Goal: Task Accomplishment & Management: Complete application form

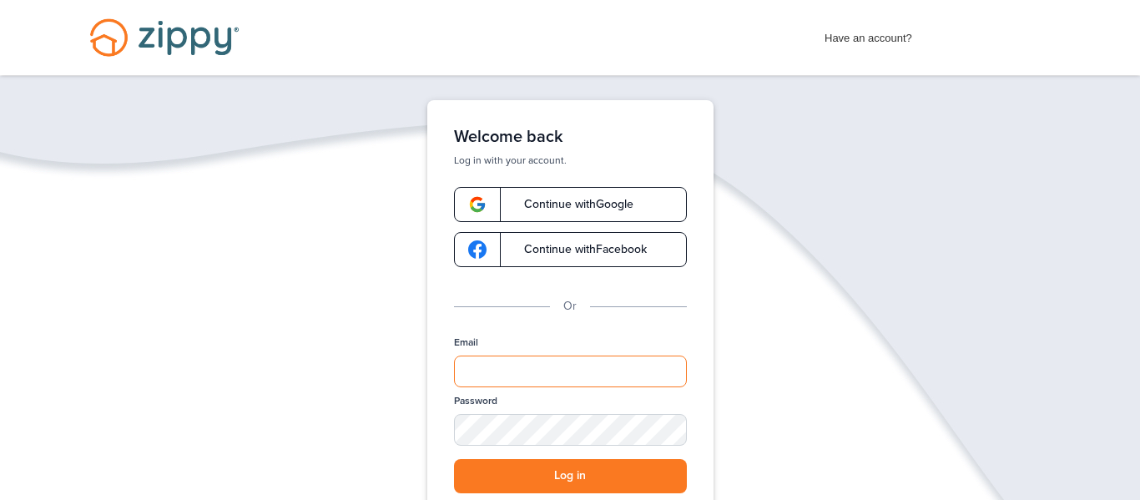
type input "**********"
click at [588, 335] on div "**********" at bounding box center [570, 364] width 233 height 58
click at [869, 306] on div "**********" at bounding box center [570, 384] width 1140 height 568
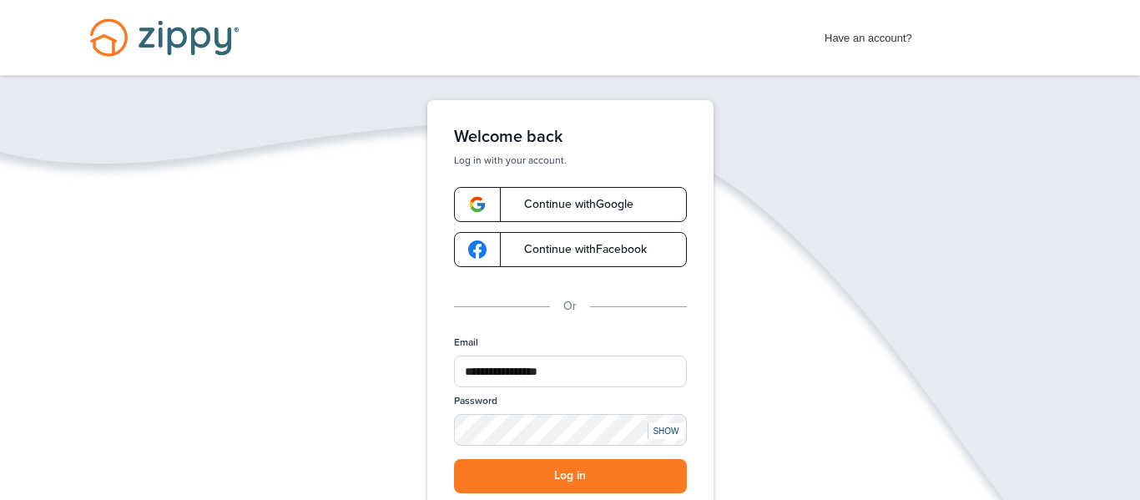
click at [385, 371] on div "**********" at bounding box center [570, 384] width 1140 height 568
click at [584, 468] on button "Log in" at bounding box center [570, 476] width 233 height 34
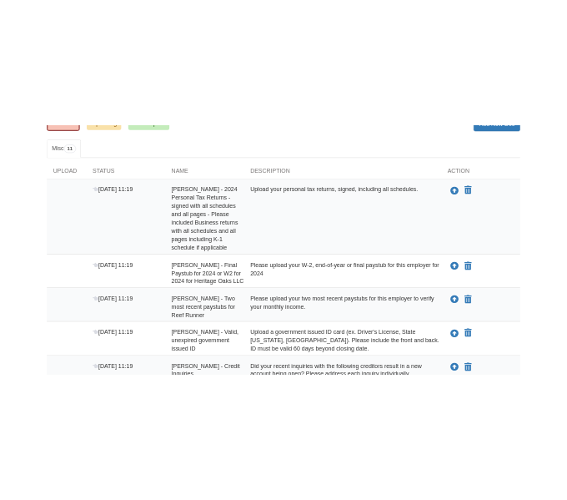
scroll to position [229, 0]
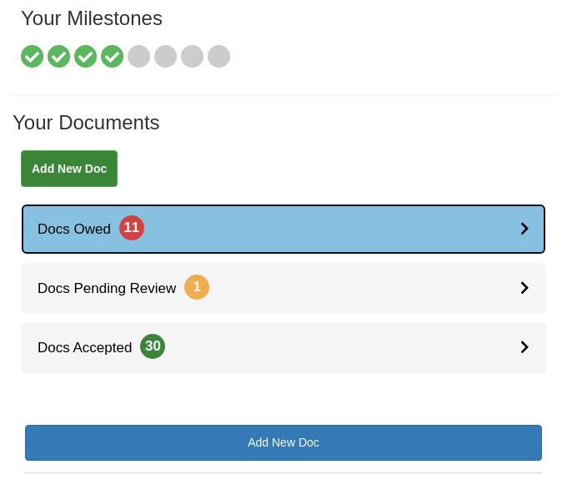
click at [106, 224] on link "Docs Owed 11" at bounding box center [284, 229] width 526 height 51
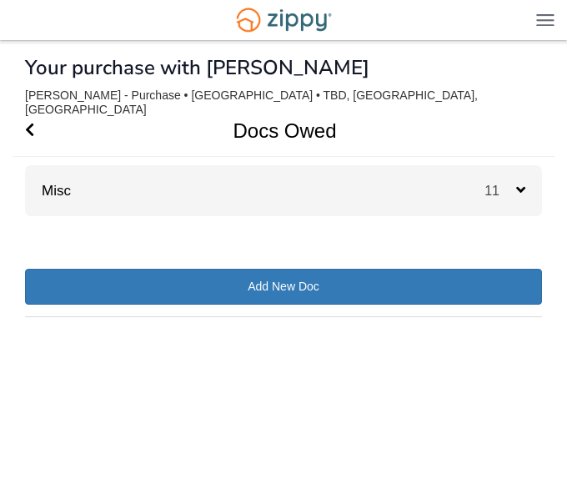
click at [381, 181] on div "Misc 11" at bounding box center [283, 190] width 517 height 51
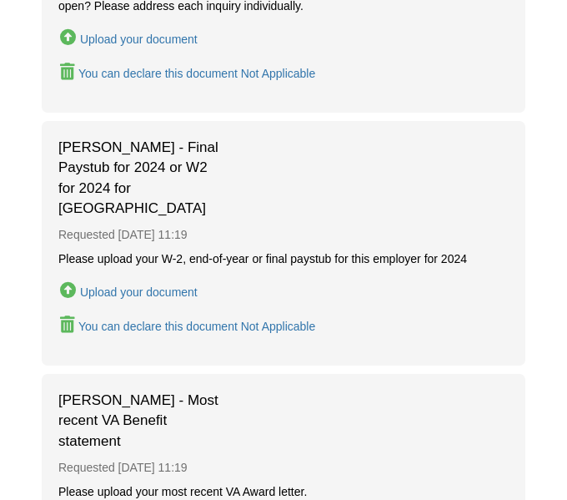
scroll to position [1429, 0]
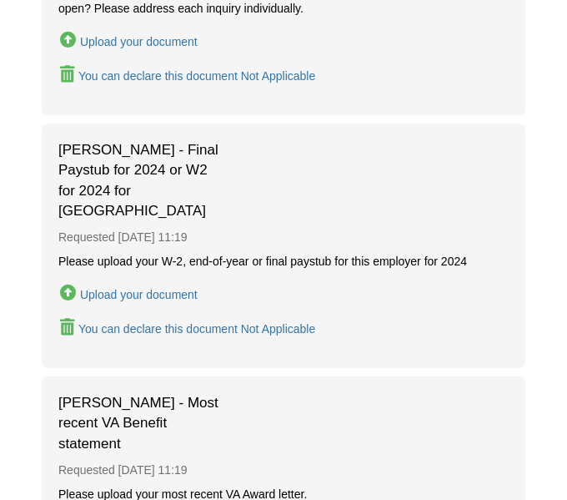
click at [179, 288] on div "Upload your document" at bounding box center [139, 294] width 118 height 13
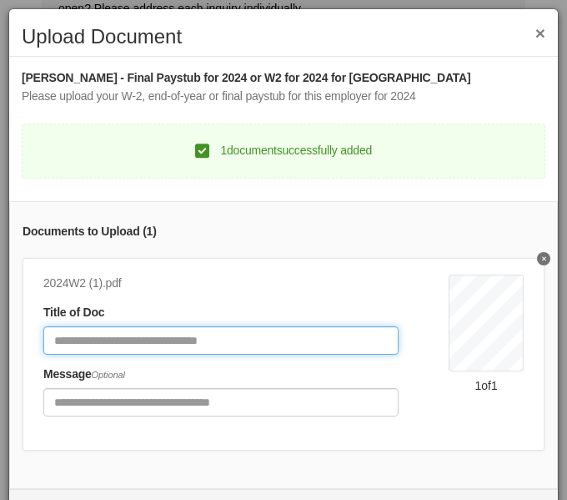
click at [288, 344] on input "Document Title" at bounding box center [220, 340] width 355 height 28
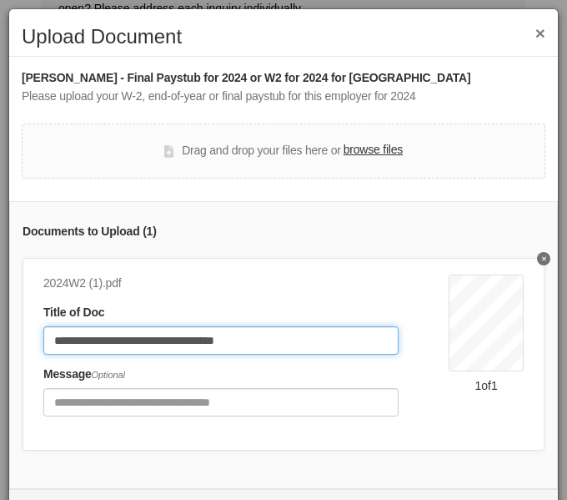
scroll to position [54, 0]
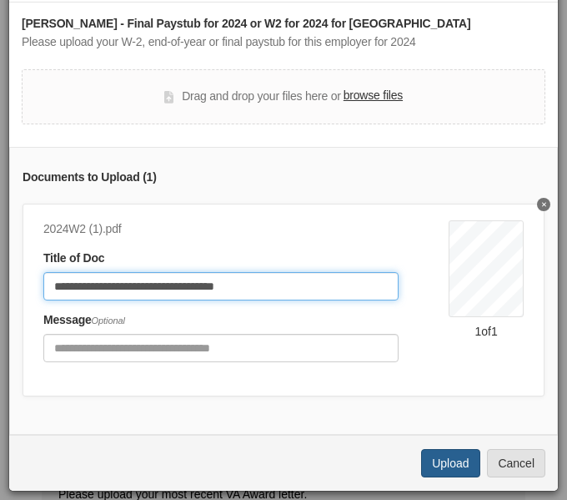
type input "**********"
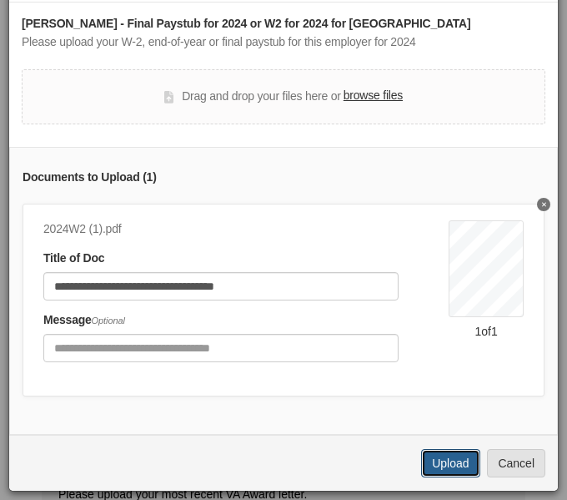
click at [459, 471] on button "Upload" at bounding box center [450, 463] width 58 height 28
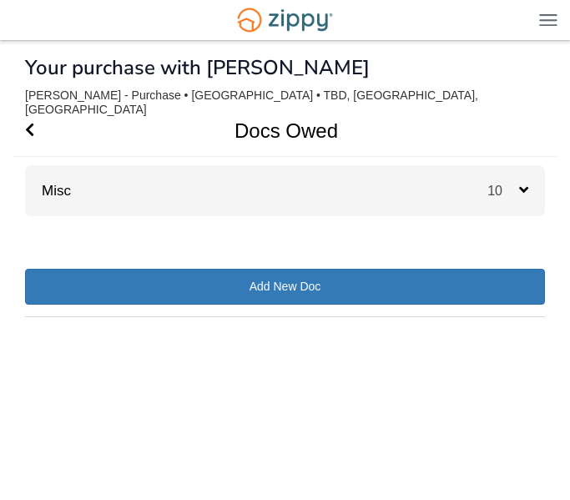
click at [305, 179] on div "Misc 10" at bounding box center [285, 190] width 520 height 51
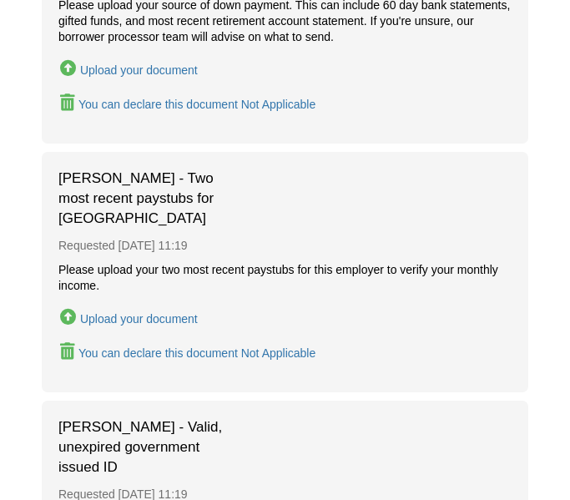
scroll to position [2153, 0]
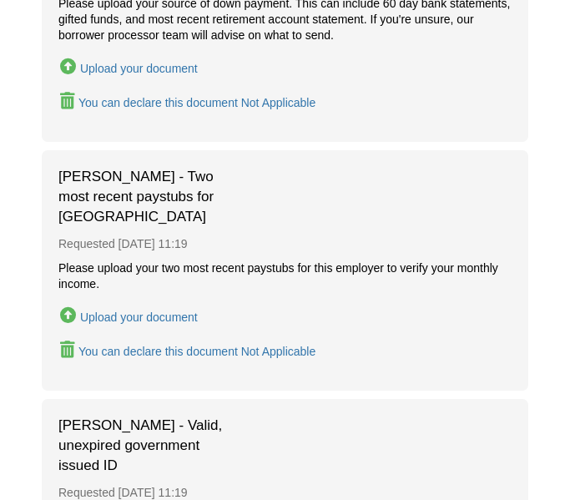
click at [173, 310] on div "Upload your document" at bounding box center [139, 316] width 118 height 13
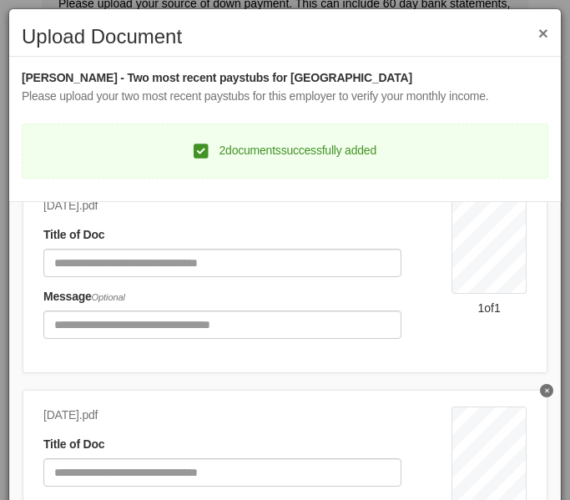
scroll to position [80, 0]
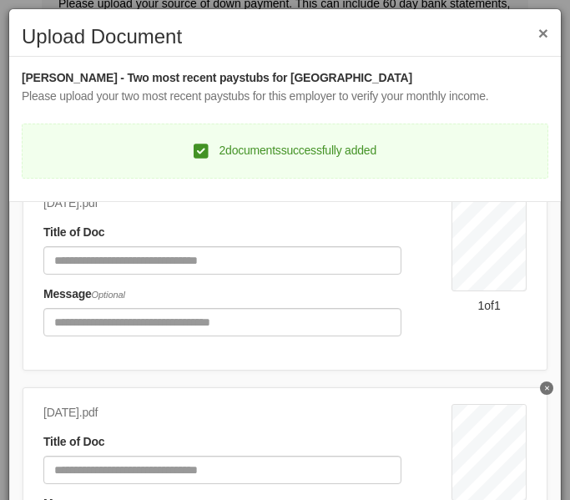
click at [218, 277] on div "[DATE].pdf Title of Doc Message Optional" at bounding box center [247, 270] width 408 height 153
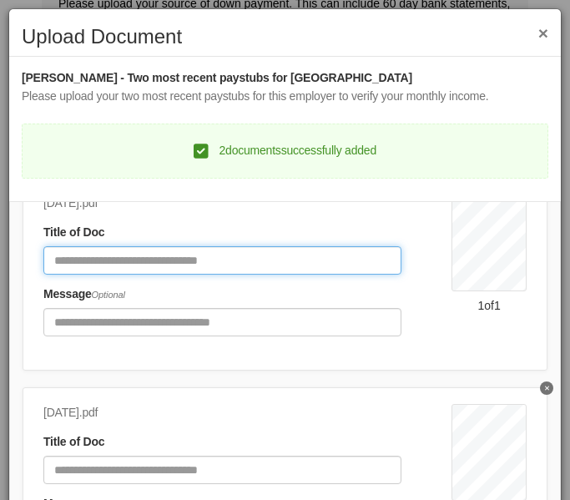
click at [216, 269] on input "Document Title" at bounding box center [222, 260] width 358 height 28
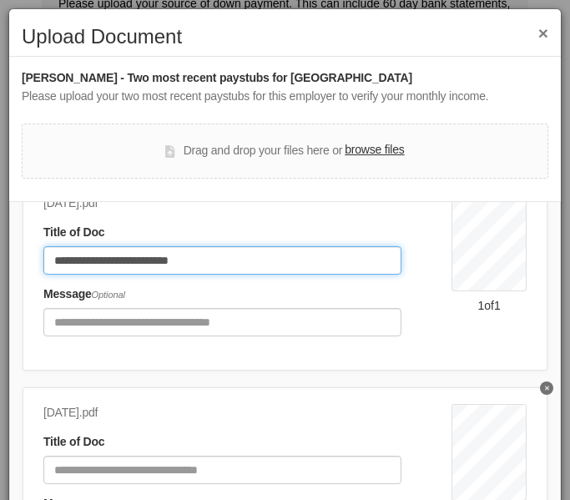
type input "**********"
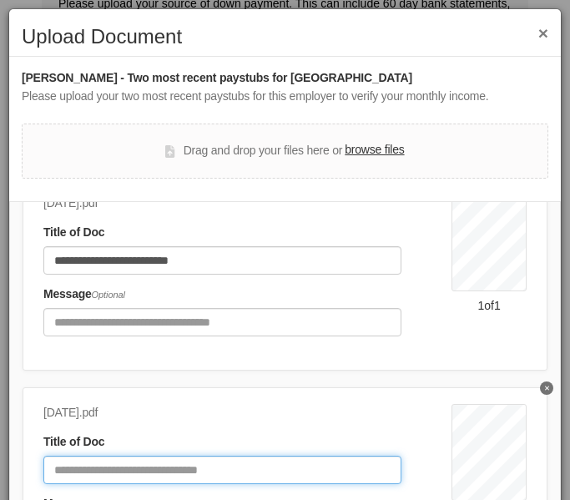
click at [259, 467] on input "Document Title" at bounding box center [222, 470] width 358 height 28
type input "**********"
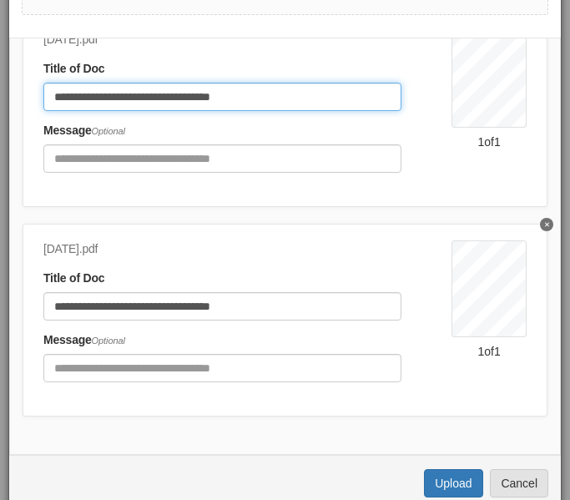
scroll to position [184, 0]
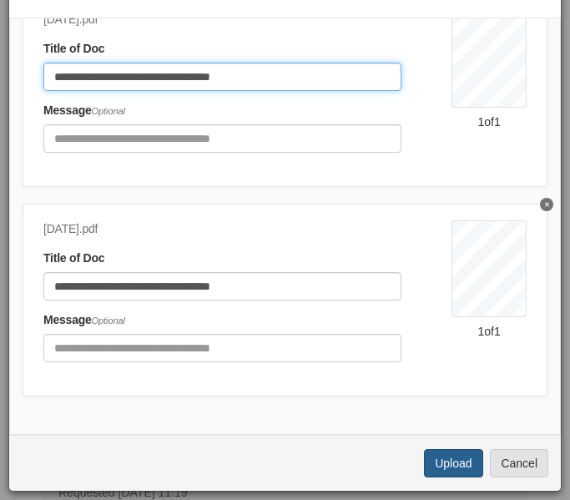
type input "**********"
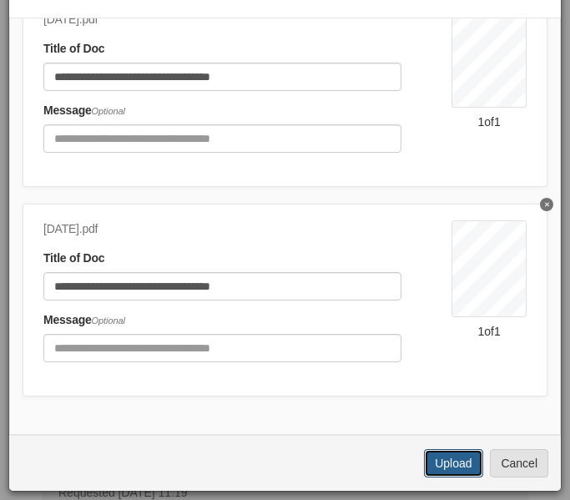
click at [460, 469] on button "Upload" at bounding box center [453, 463] width 58 height 28
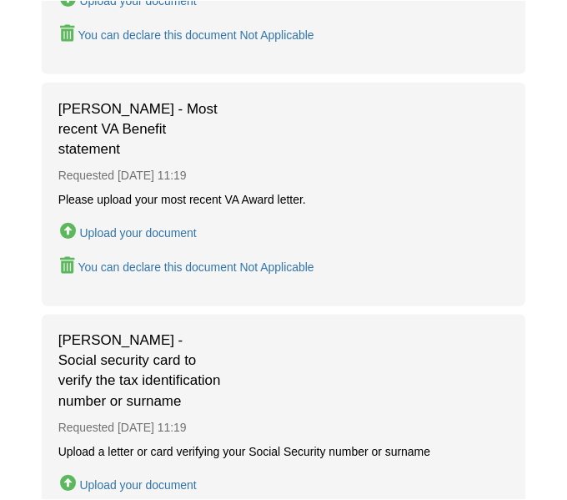
scroll to position [1468, 0]
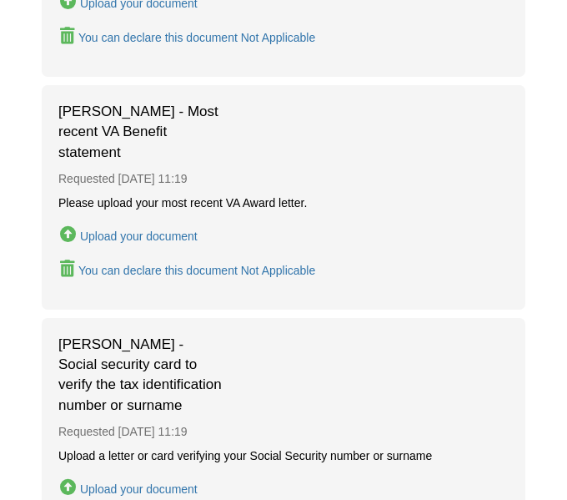
click at [138, 229] on div "Upload your document" at bounding box center [139, 235] width 118 height 13
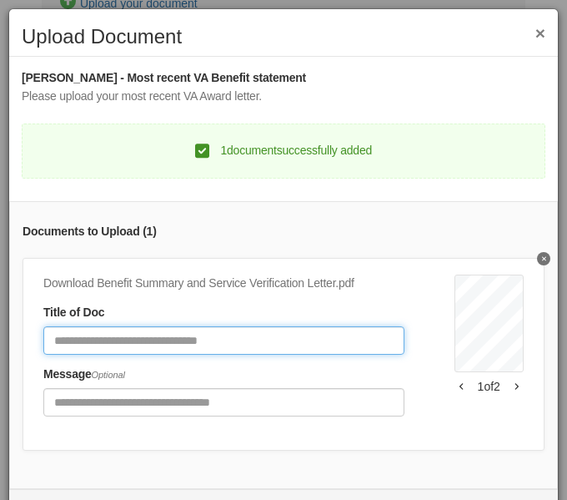
click at [275, 341] on input "Document Title" at bounding box center [223, 340] width 361 height 28
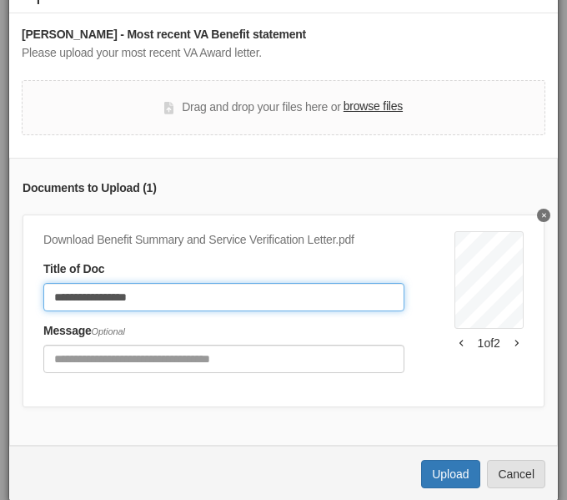
scroll to position [54, 0]
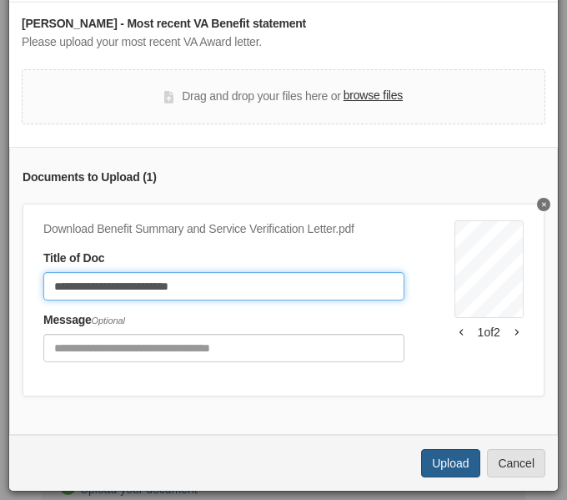
type input "**********"
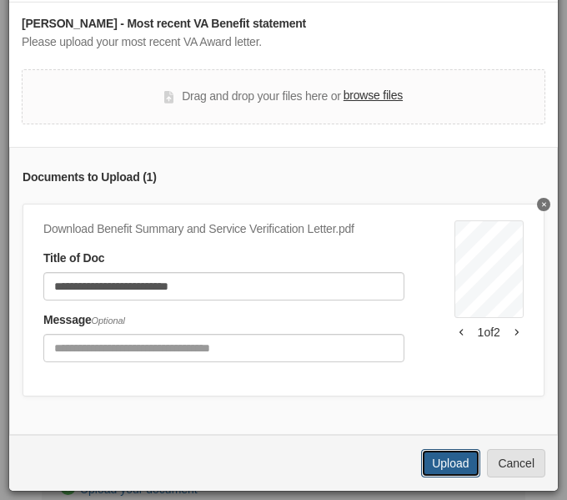
click at [461, 466] on button "Upload" at bounding box center [450, 463] width 58 height 28
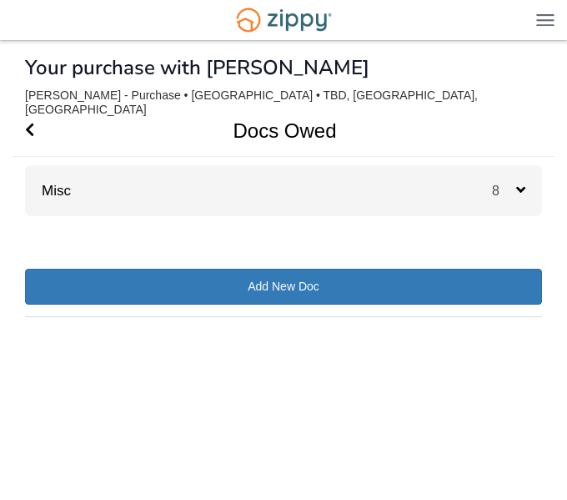
click at [503, 184] on span "8" at bounding box center [504, 191] width 24 height 14
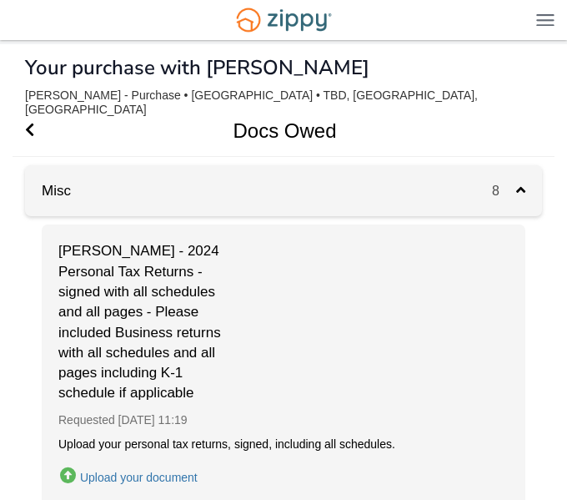
click at [249, 194] on div "Misc 8" at bounding box center [283, 190] width 517 height 51
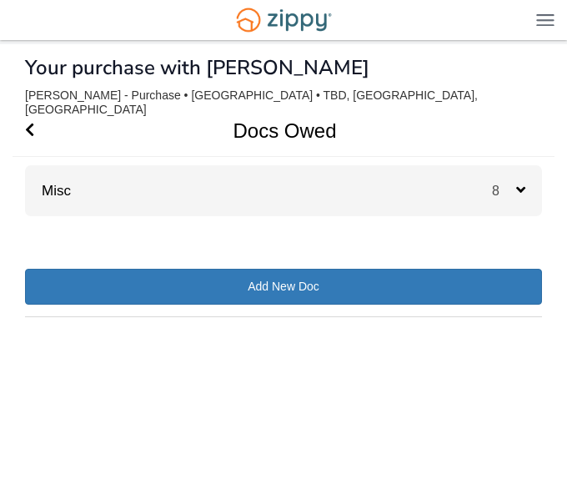
click at [310, 200] on div "Misc 8" at bounding box center [283, 190] width 517 height 51
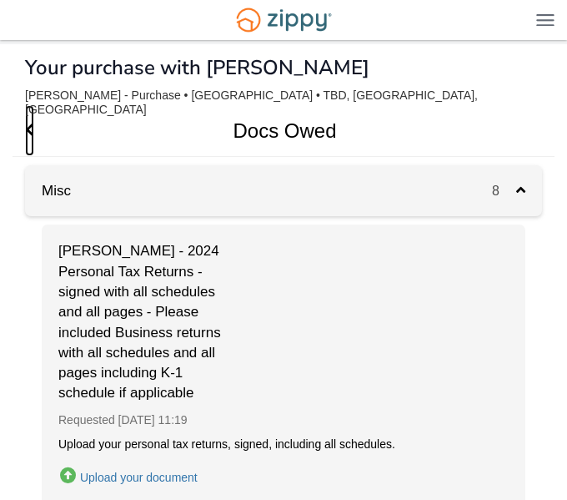
click at [31, 122] on icon "Go Back" at bounding box center [29, 129] width 9 height 15
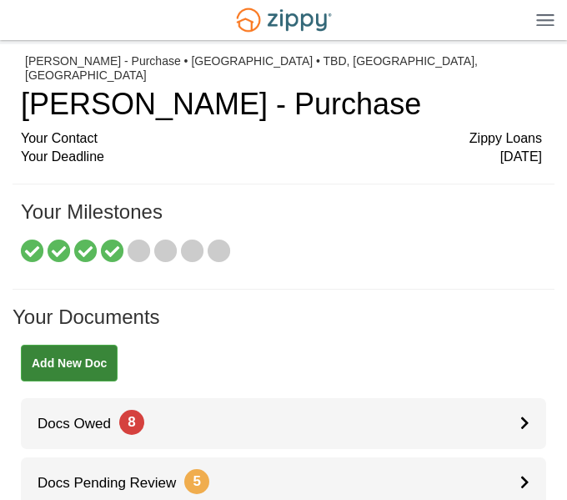
scroll to position [237, 0]
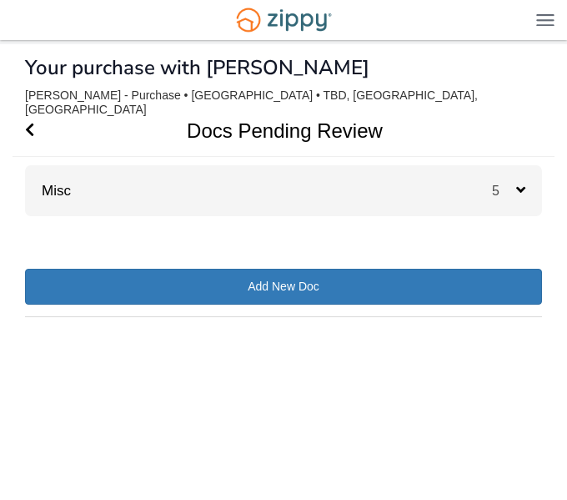
click at [311, 187] on div "Misc 5" at bounding box center [283, 190] width 517 height 51
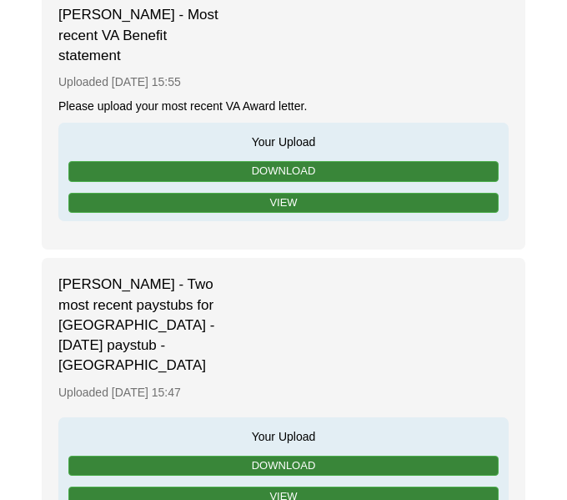
scroll to position [238, 0]
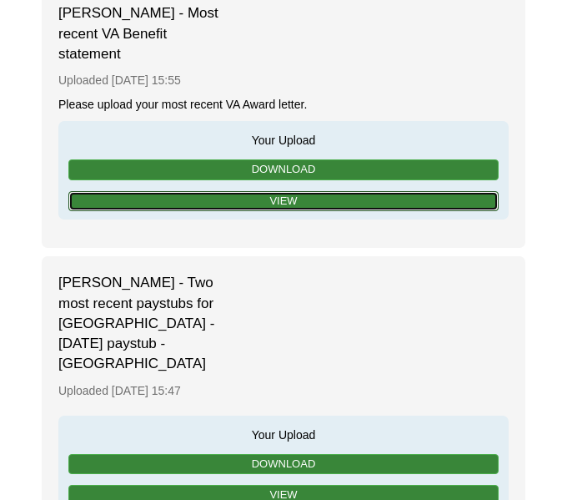
click at [311, 191] on link "View" at bounding box center [283, 201] width 431 height 21
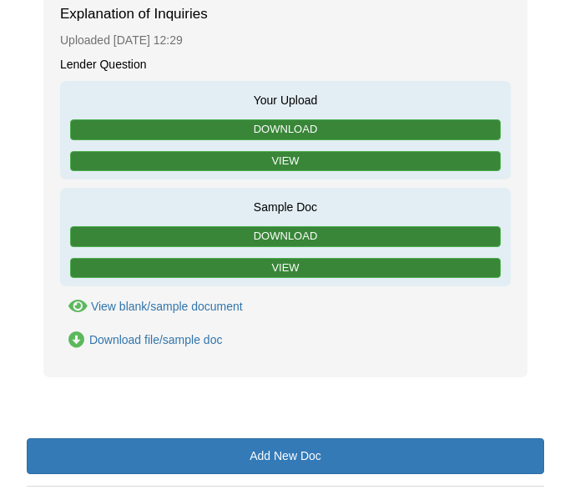
scroll to position [1415, 0]
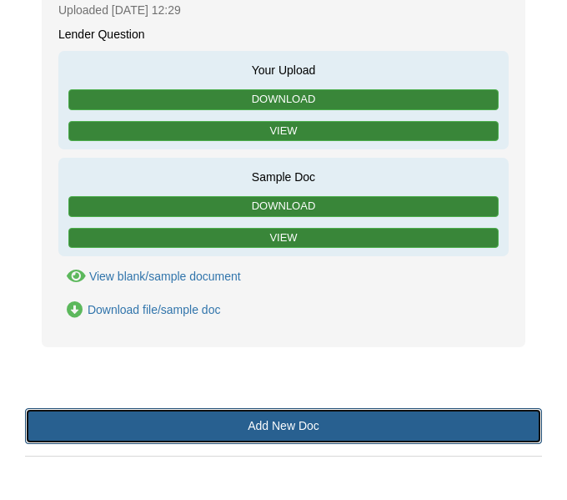
click at [321, 417] on link "Add New Doc" at bounding box center [283, 426] width 517 height 36
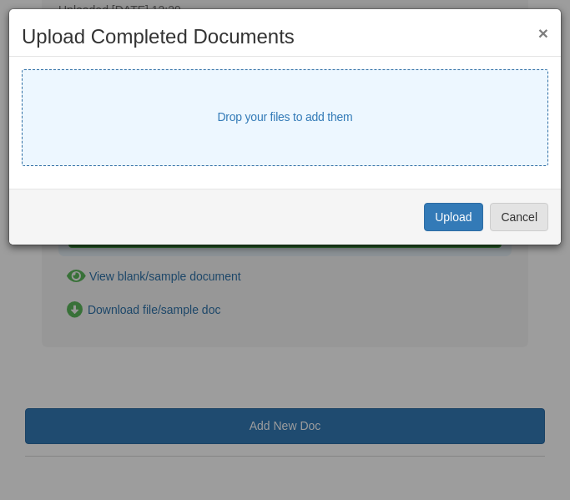
select select "****"
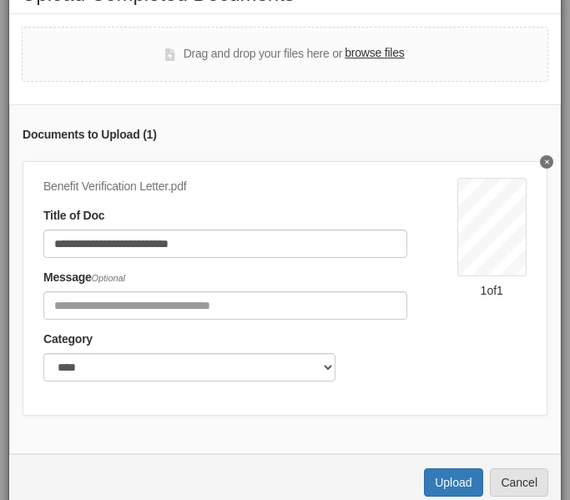
scroll to position [62, 0]
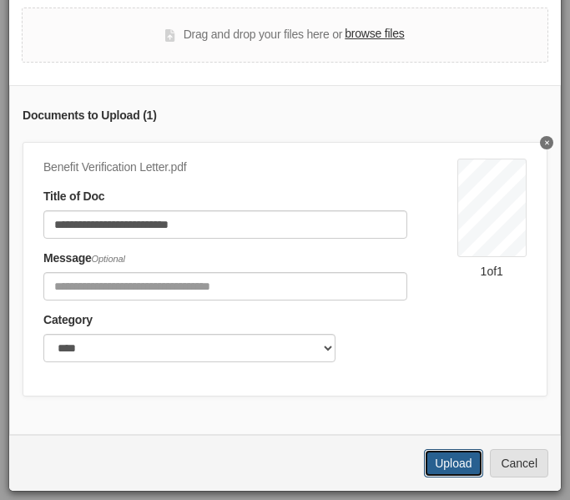
click at [441, 467] on button "Upload" at bounding box center [453, 463] width 58 height 28
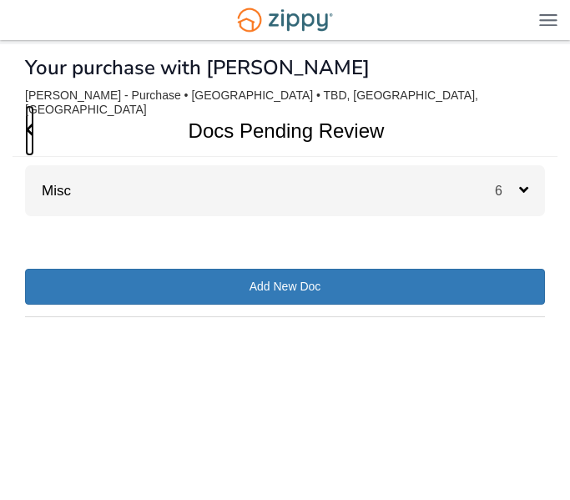
click at [26, 122] on icon "Go Back" at bounding box center [29, 129] width 9 height 15
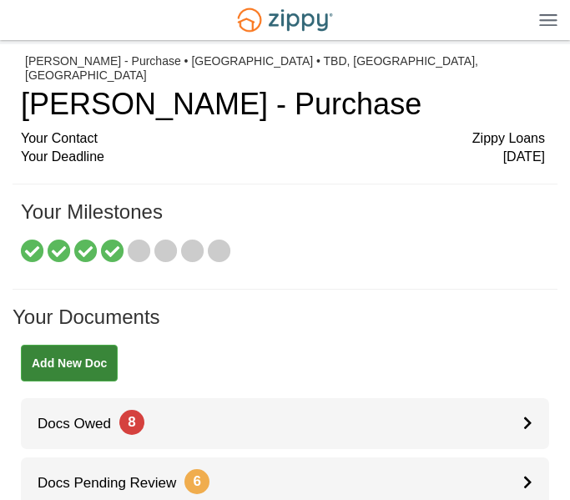
scroll to position [159, 0]
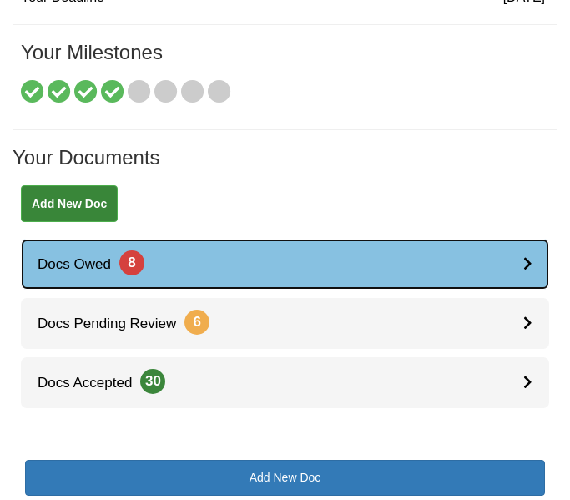
click at [199, 256] on link "Docs Owed 8" at bounding box center [285, 264] width 528 height 51
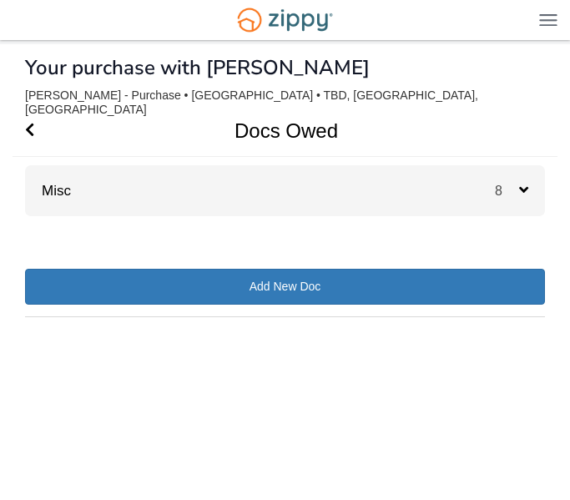
click at [263, 194] on div "Misc 8" at bounding box center [285, 190] width 520 height 51
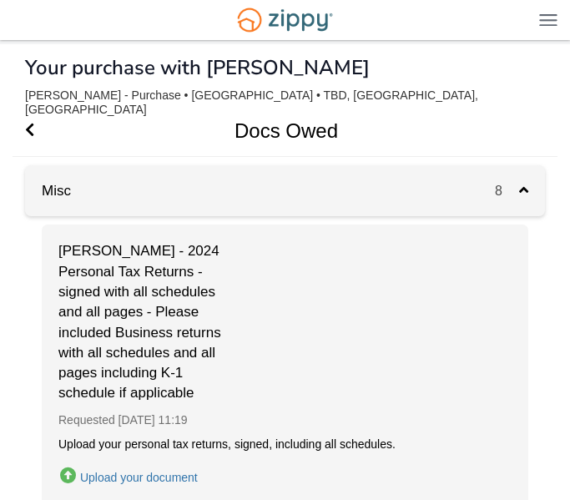
click at [355, 173] on div "Misc 8" at bounding box center [285, 190] width 520 height 51
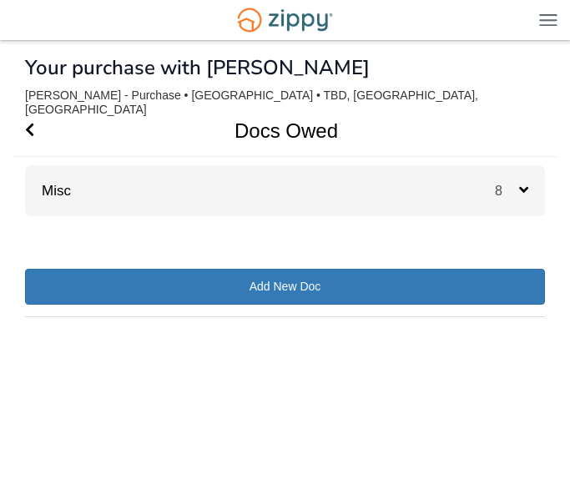
click at [35, 122] on h1 "Docs Owed" at bounding box center [276, 130] width 526 height 51
click at [28, 122] on icon "Go Back" at bounding box center [29, 129] width 9 height 15
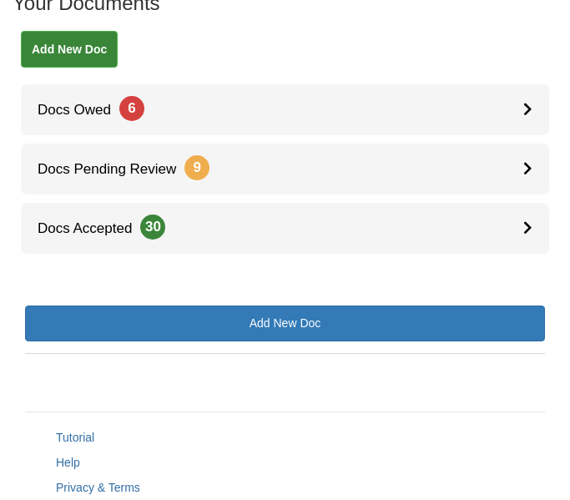
scroll to position [318, 0]
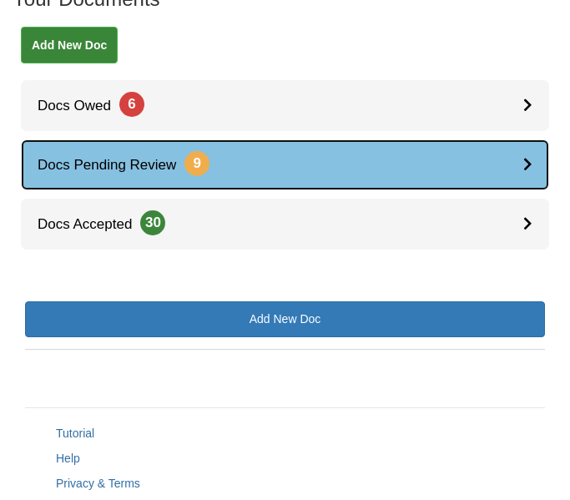
click at [311, 148] on link "Docs Pending Review 9" at bounding box center [285, 164] width 528 height 51
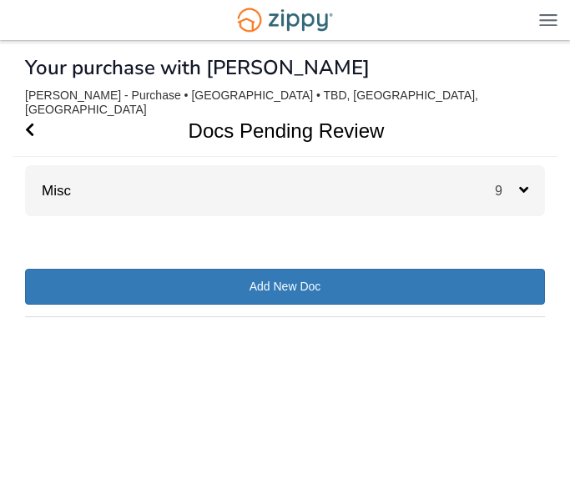
click at [318, 166] on div "Misc 9" at bounding box center [285, 190] width 520 height 51
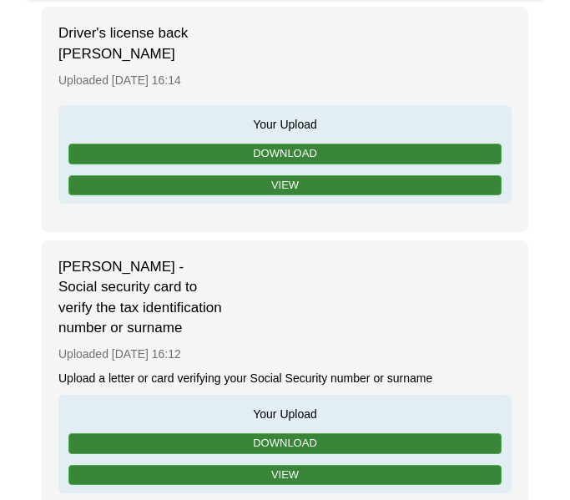
scroll to position [222, 0]
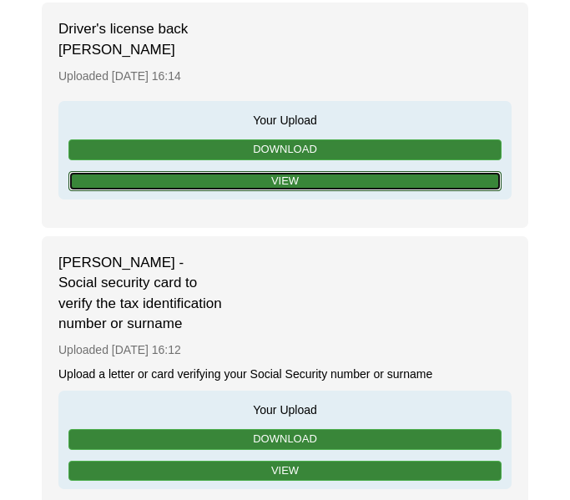
click at [318, 171] on link "View" at bounding box center [284, 181] width 433 height 21
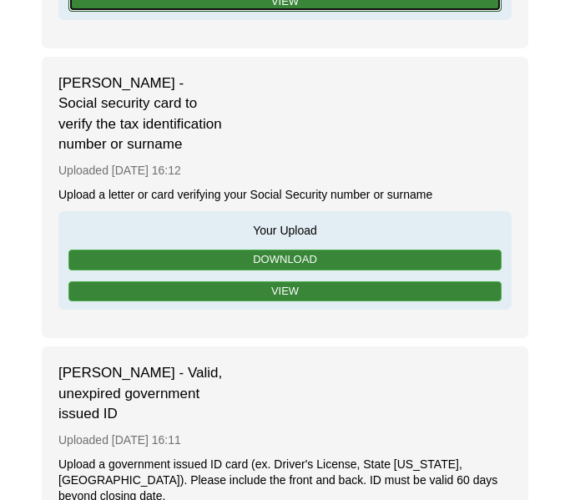
scroll to position [404, 0]
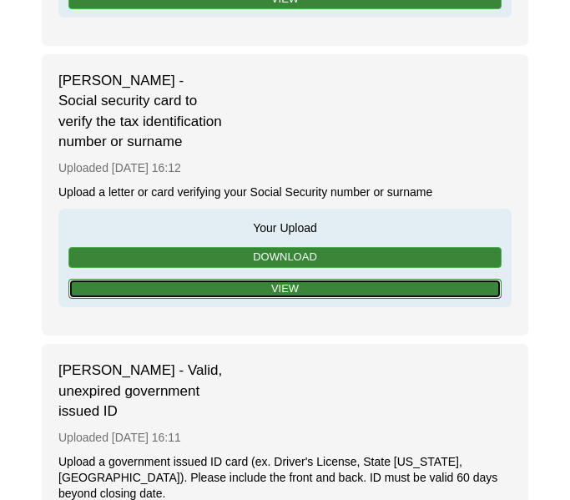
click at [339, 279] on link "View" at bounding box center [284, 289] width 433 height 21
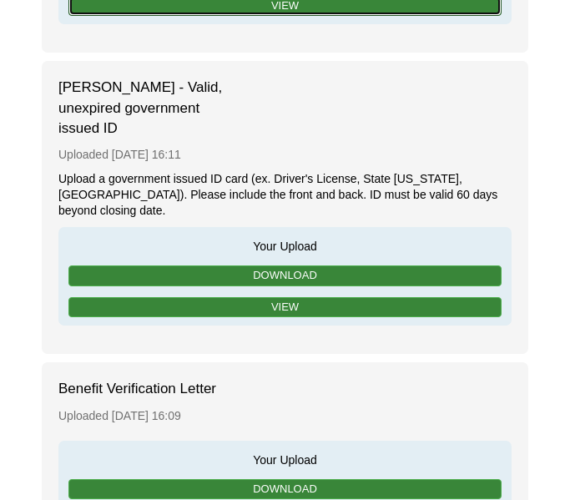
scroll to position [691, 0]
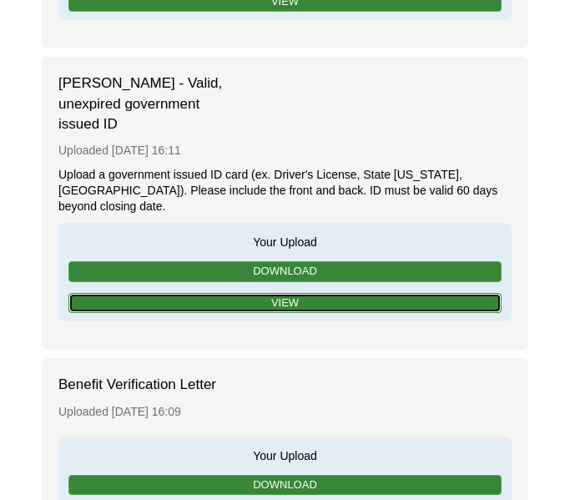
click at [360, 293] on link "View" at bounding box center [284, 303] width 433 height 21
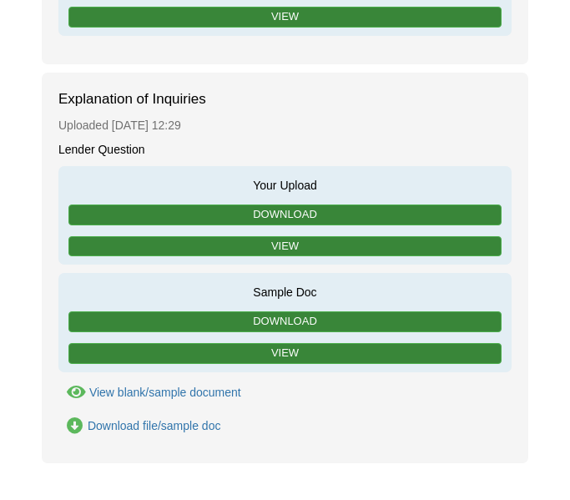
scroll to position [2339, 0]
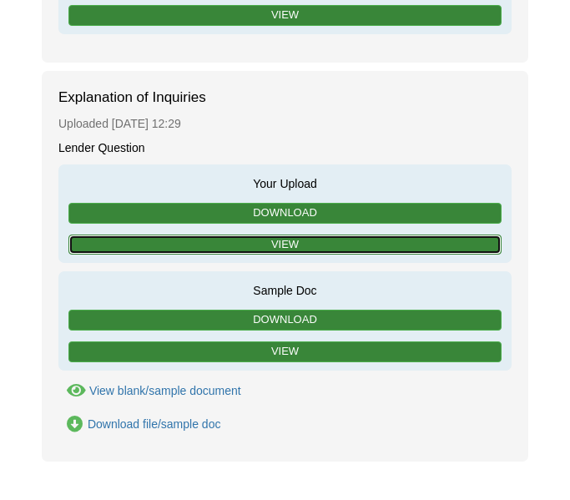
click at [274, 234] on link "View" at bounding box center [284, 244] width 433 height 21
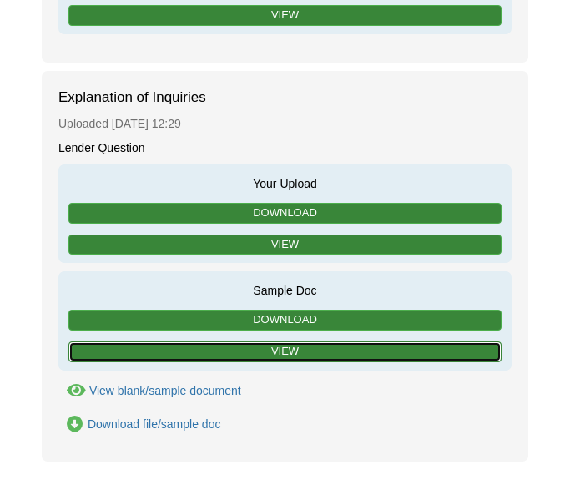
click at [245, 341] on link "View" at bounding box center [284, 351] width 433 height 21
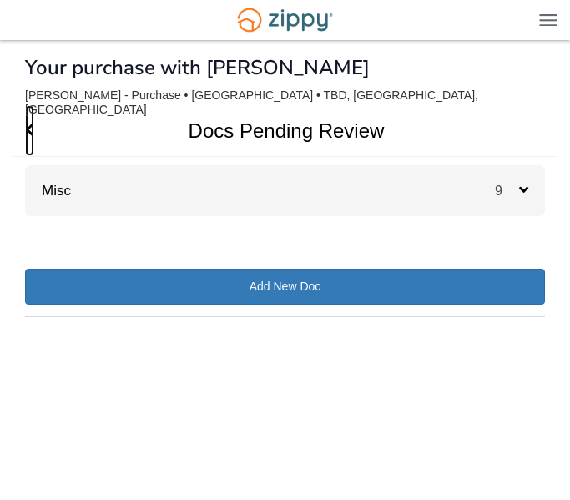
click at [32, 122] on icon "Go Back" at bounding box center [29, 129] width 9 height 15
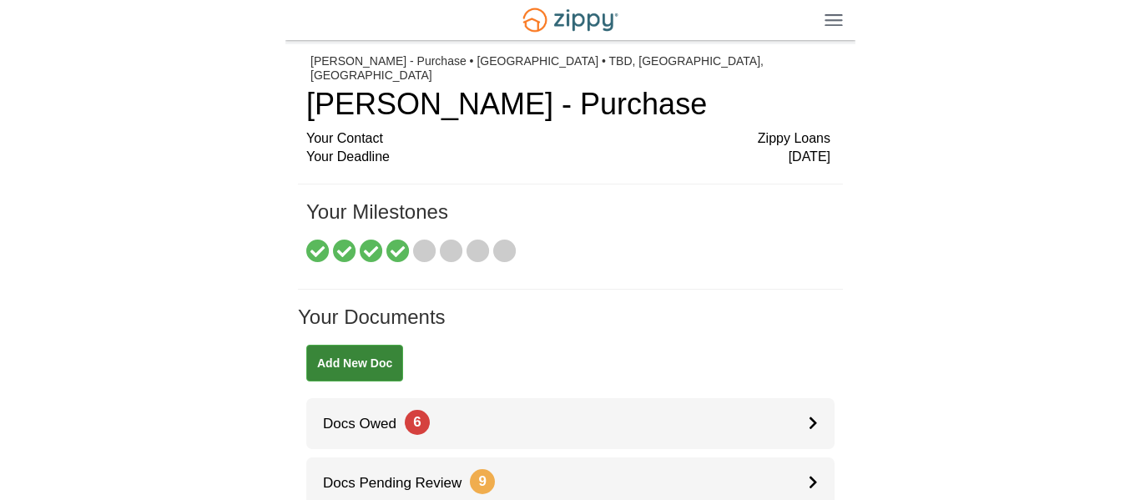
scroll to position [31, 0]
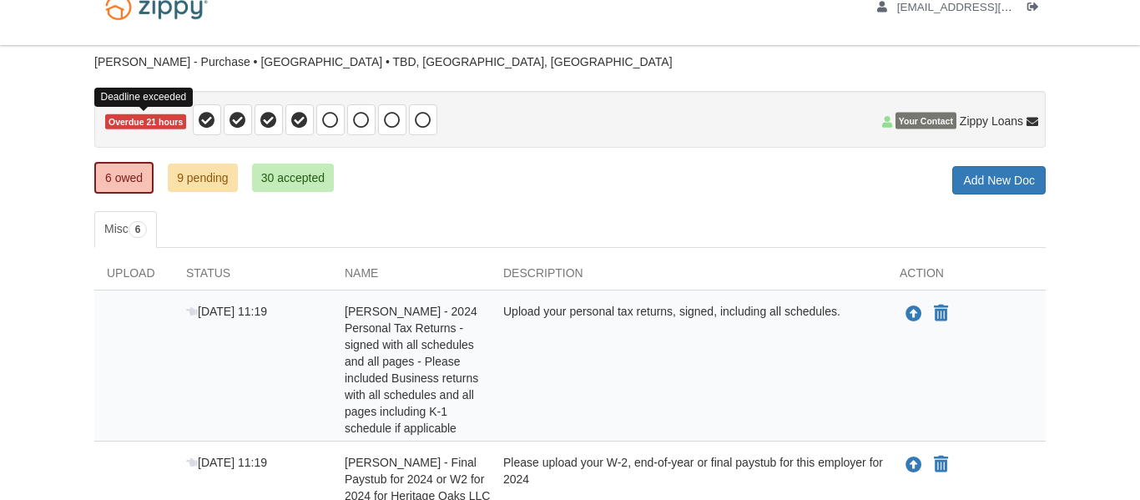
click at [152, 122] on span "Overdue 21 hours" at bounding box center [145, 121] width 81 height 16
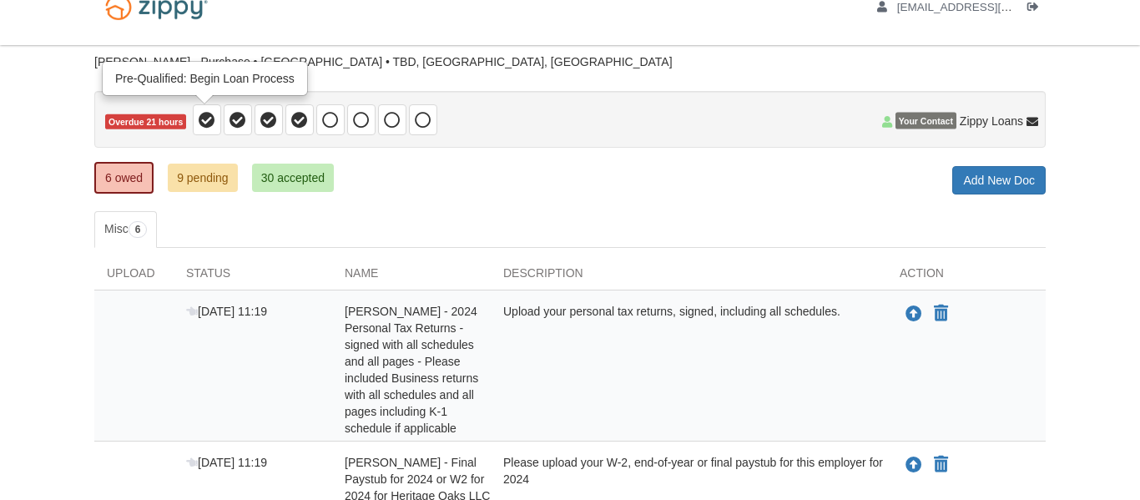
click at [201, 117] on icon at bounding box center [207, 120] width 17 height 17
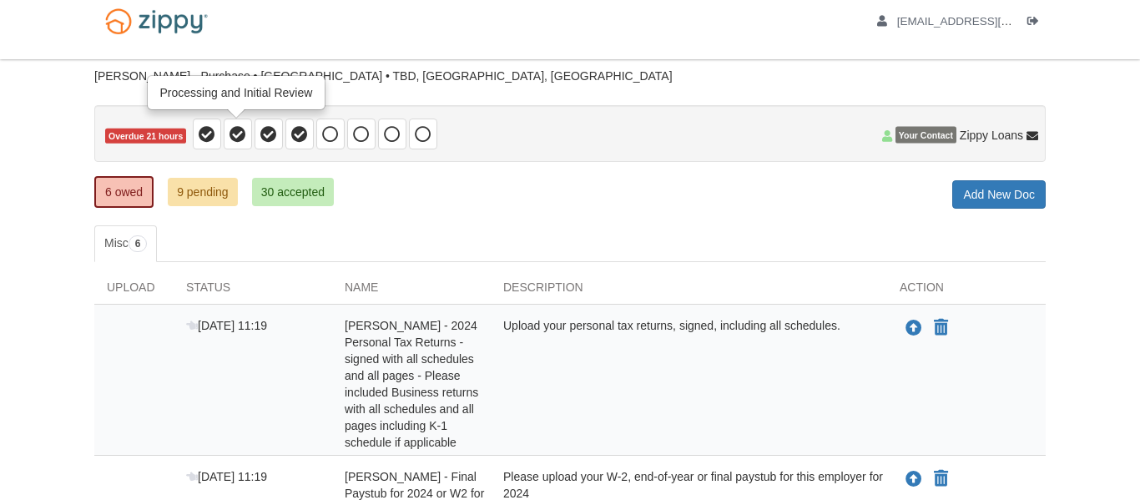
click at [224, 129] on span at bounding box center [238, 133] width 28 height 31
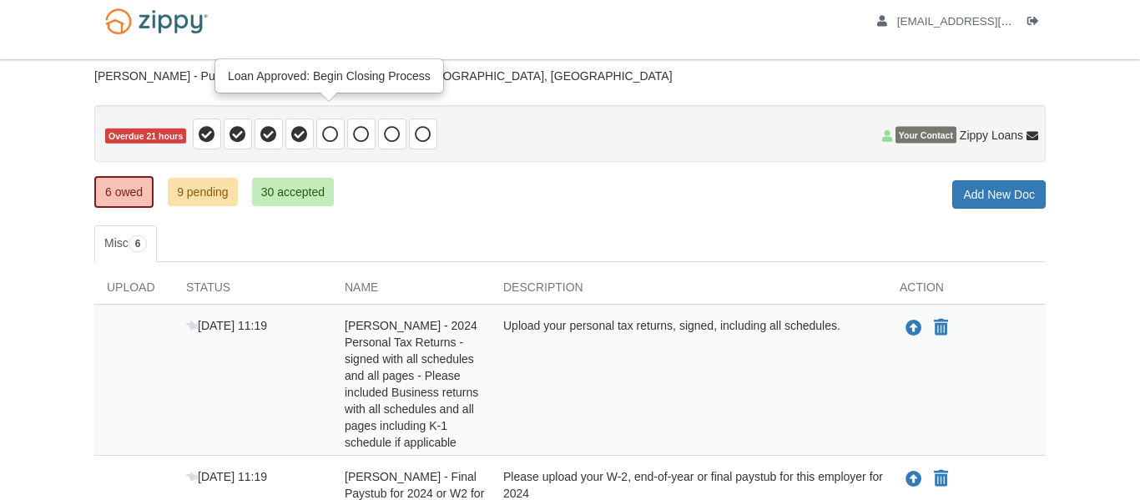
click at [320, 133] on span at bounding box center [330, 133] width 28 height 31
click at [363, 140] on icon at bounding box center [361, 134] width 17 height 17
click at [386, 138] on icon at bounding box center [392, 134] width 17 height 17
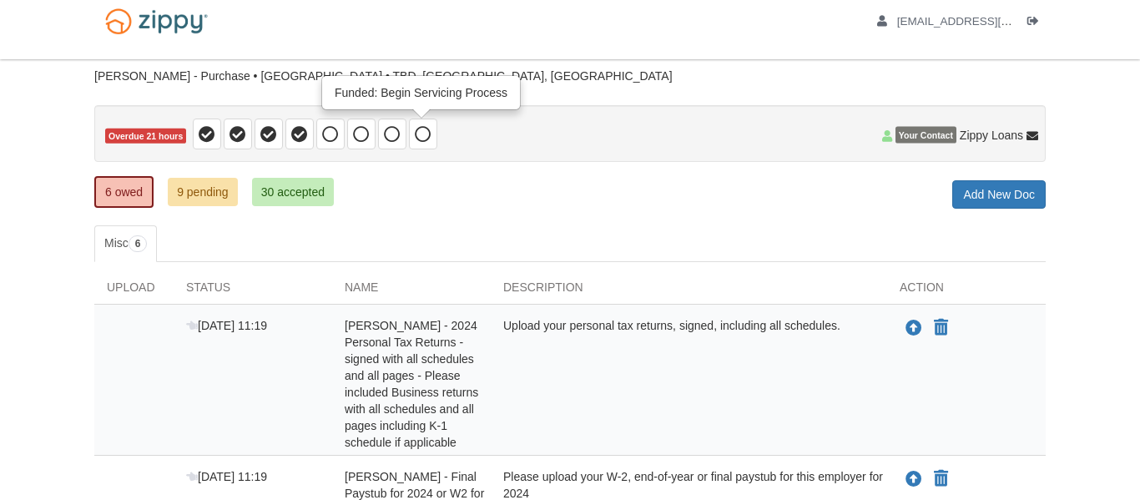
click at [416, 137] on icon at bounding box center [423, 134] width 17 height 17
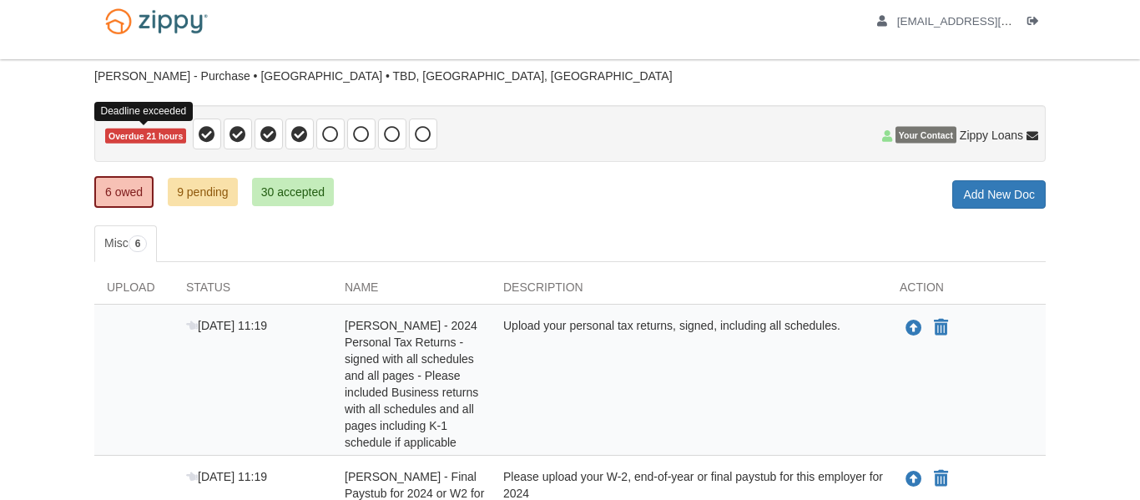
scroll to position [0, 0]
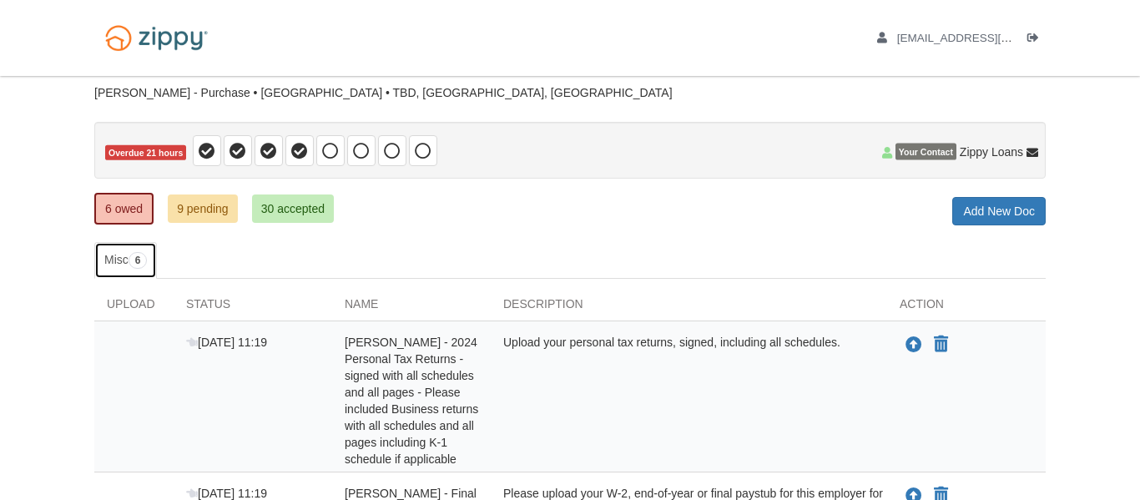
click at [123, 258] on link "Misc 6" at bounding box center [125, 260] width 63 height 37
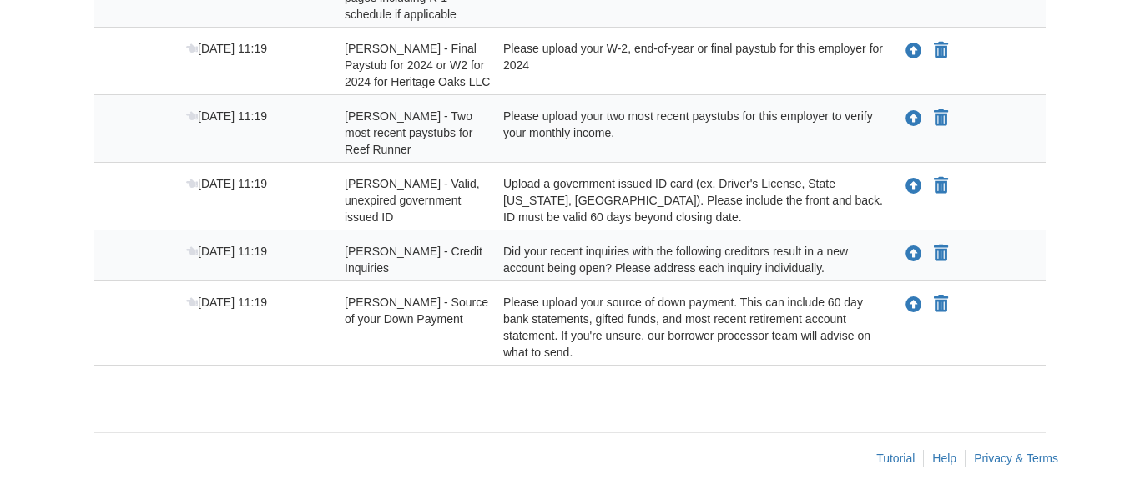
scroll to position [461, 0]
click at [569, 249] on icon "Declare Whitney HIckson - Credit Inquiries not applicable" at bounding box center [941, 253] width 14 height 17
type input "**********"
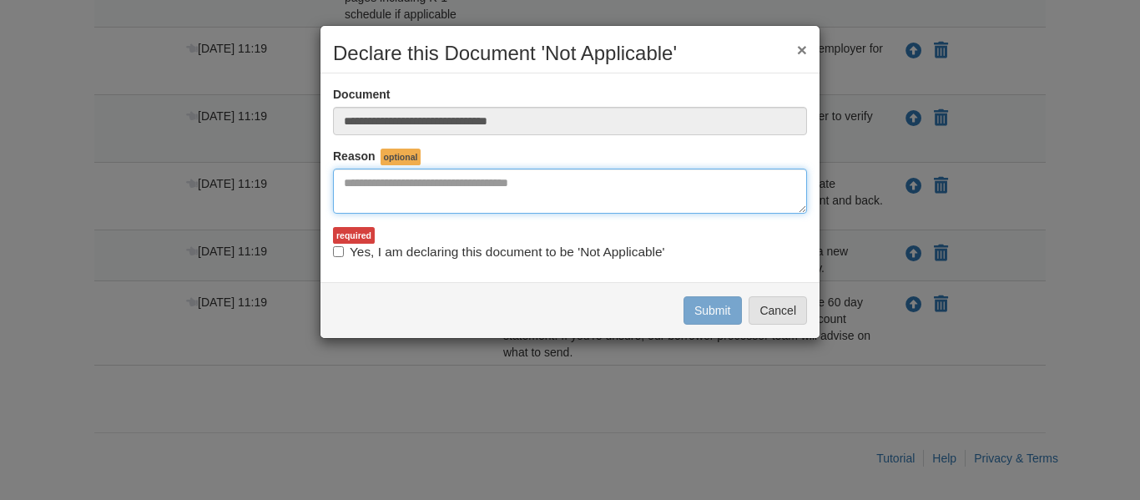
click at [569, 191] on textarea "Reasons Why" at bounding box center [570, 191] width 474 height 45
click at [367, 194] on textarea "Reasons Why" at bounding box center [570, 191] width 474 height 45
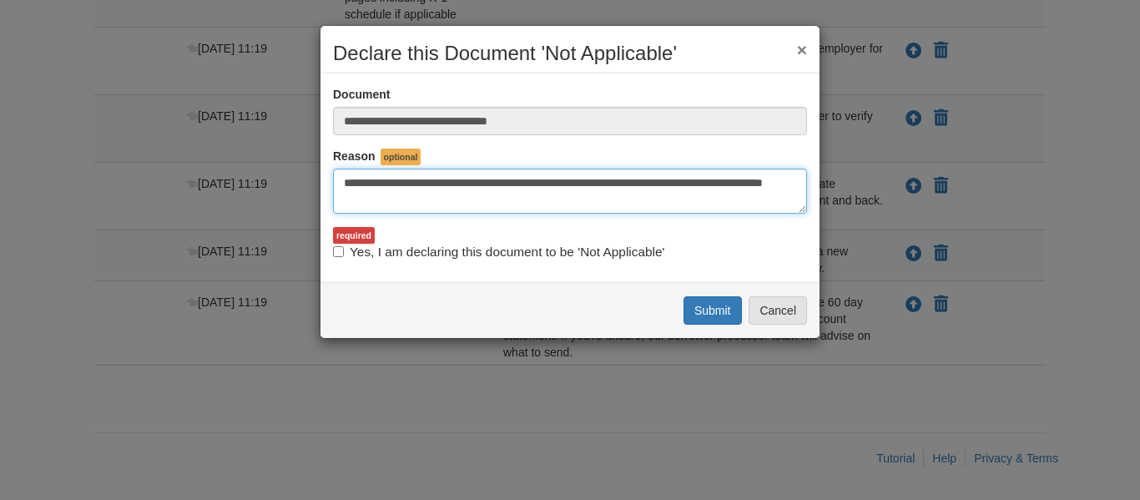
click at [569, 183] on textarea "**********" at bounding box center [570, 191] width 474 height 45
type textarea "**********"
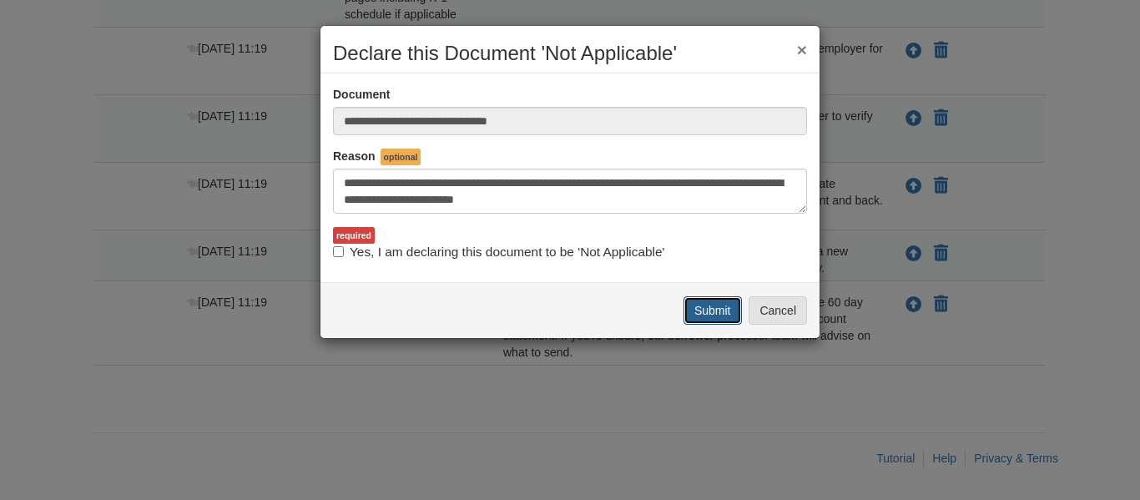
click at [569, 320] on button "Submit" at bounding box center [712, 310] width 58 height 28
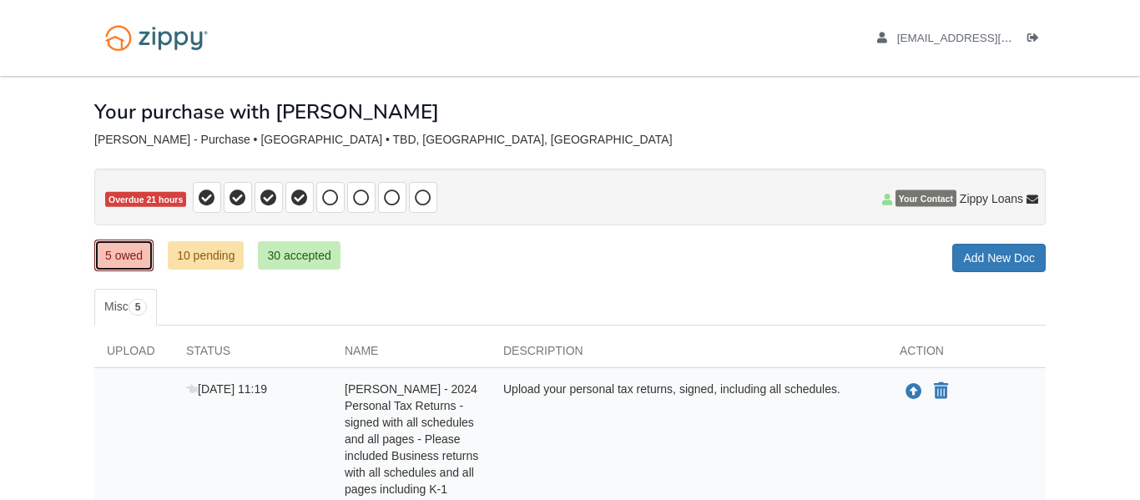
click at [117, 261] on link "5 owed" at bounding box center [123, 255] width 59 height 32
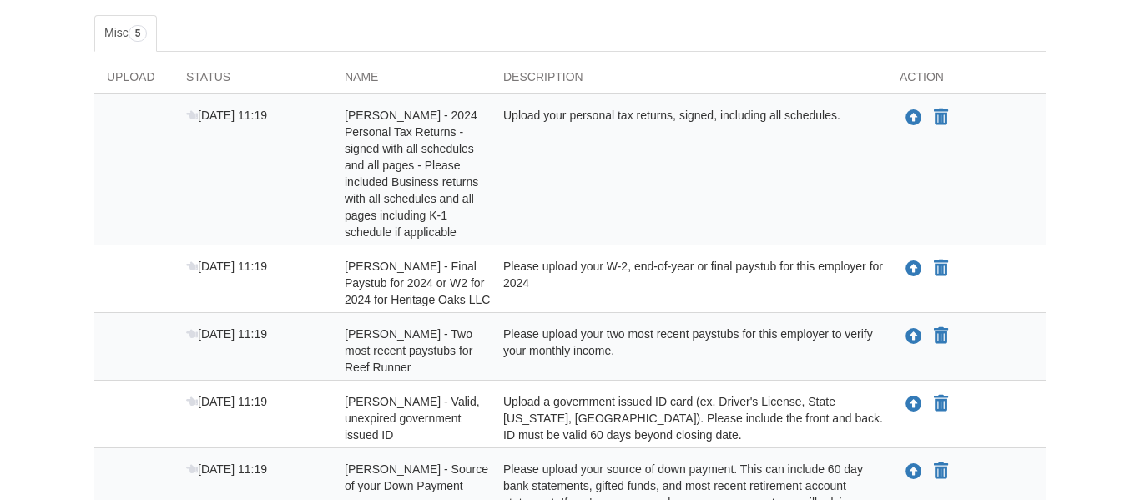
scroll to position [305, 0]
